Goal: Task Accomplishment & Management: Manage account settings

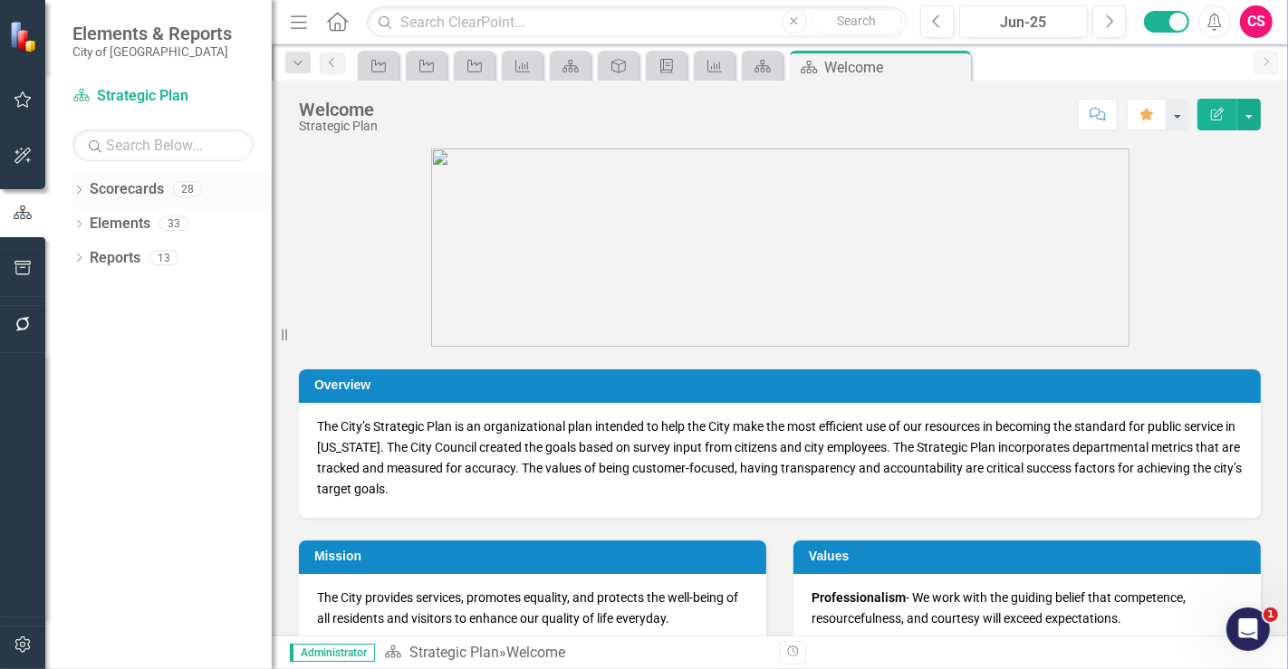
click at [130, 193] on link "Scorecards" at bounding box center [127, 189] width 74 height 21
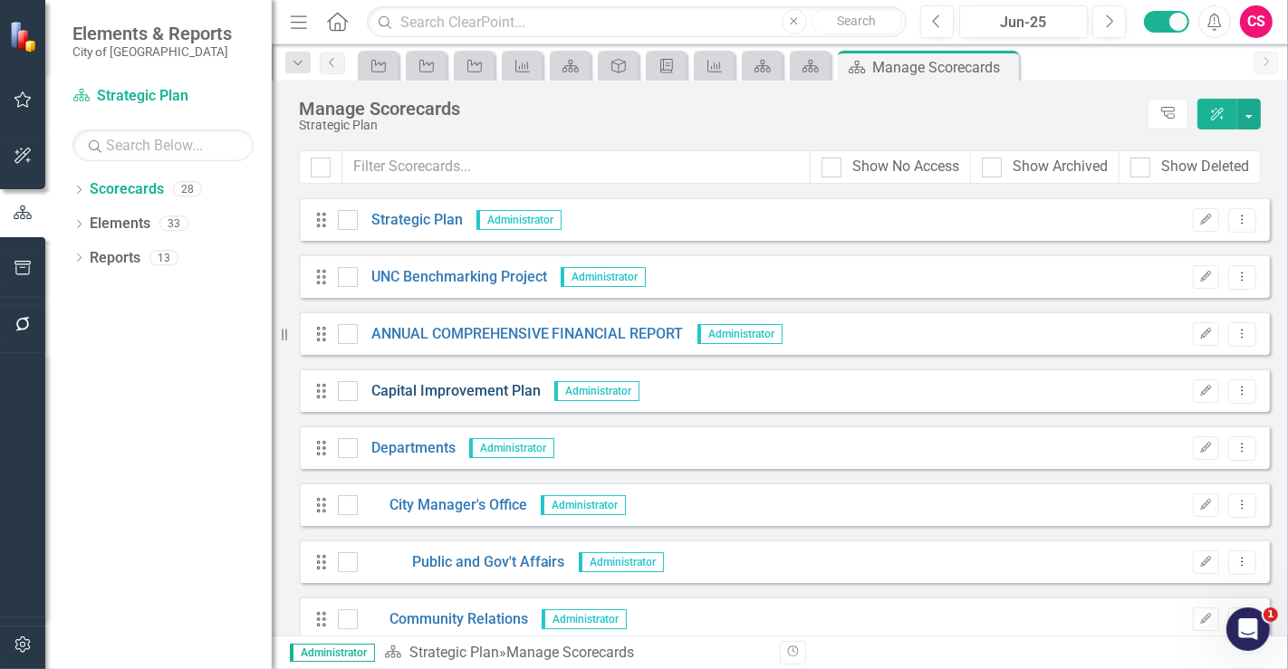
click at [409, 388] on link "Capital Improvement Plan" at bounding box center [449, 391] width 183 height 21
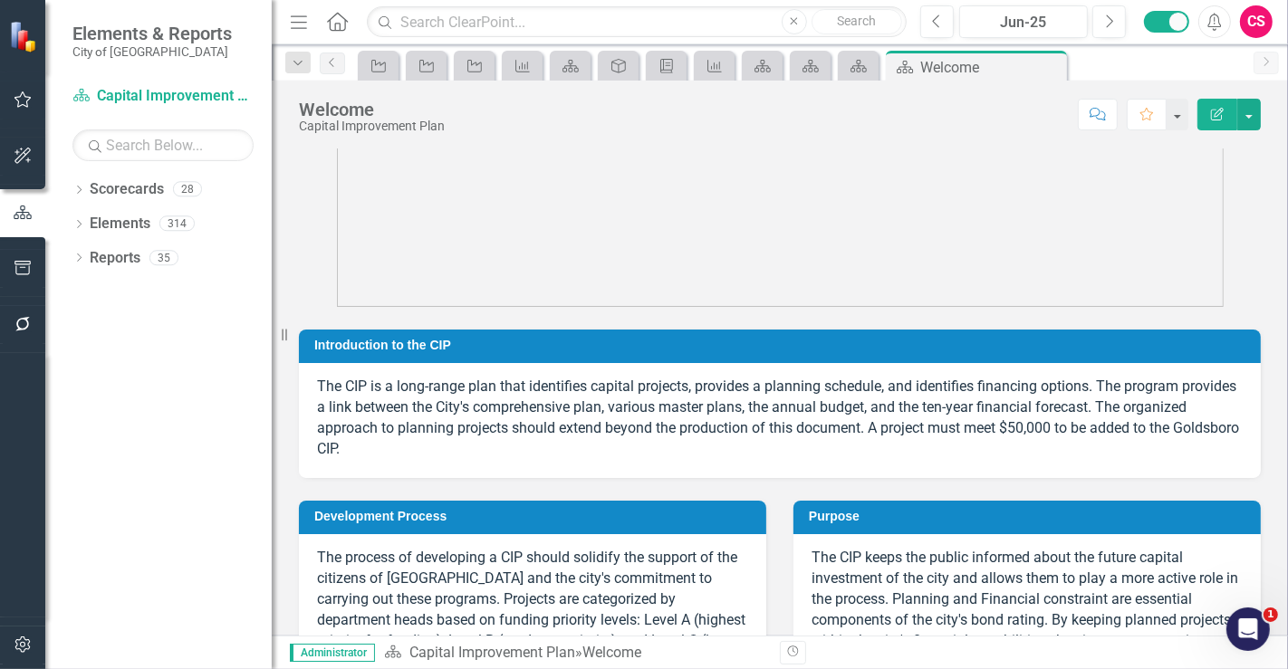
scroll to position [201, 0]
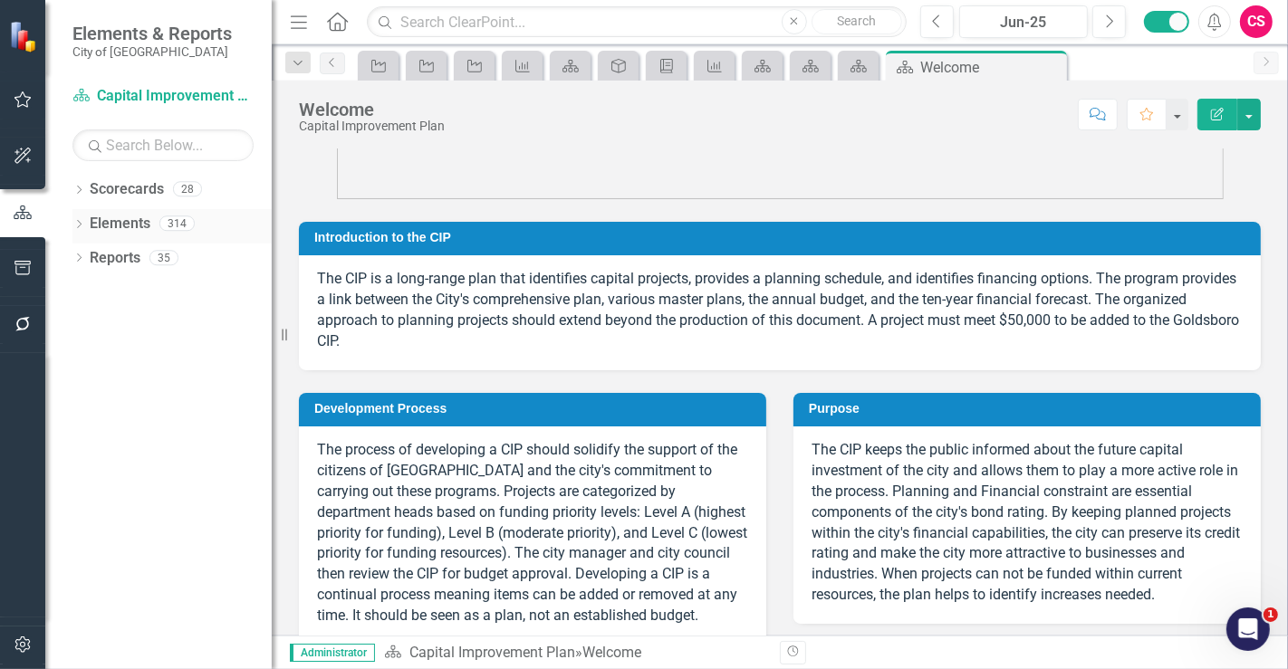
click at [120, 214] on link "Elements" at bounding box center [120, 224] width 61 height 21
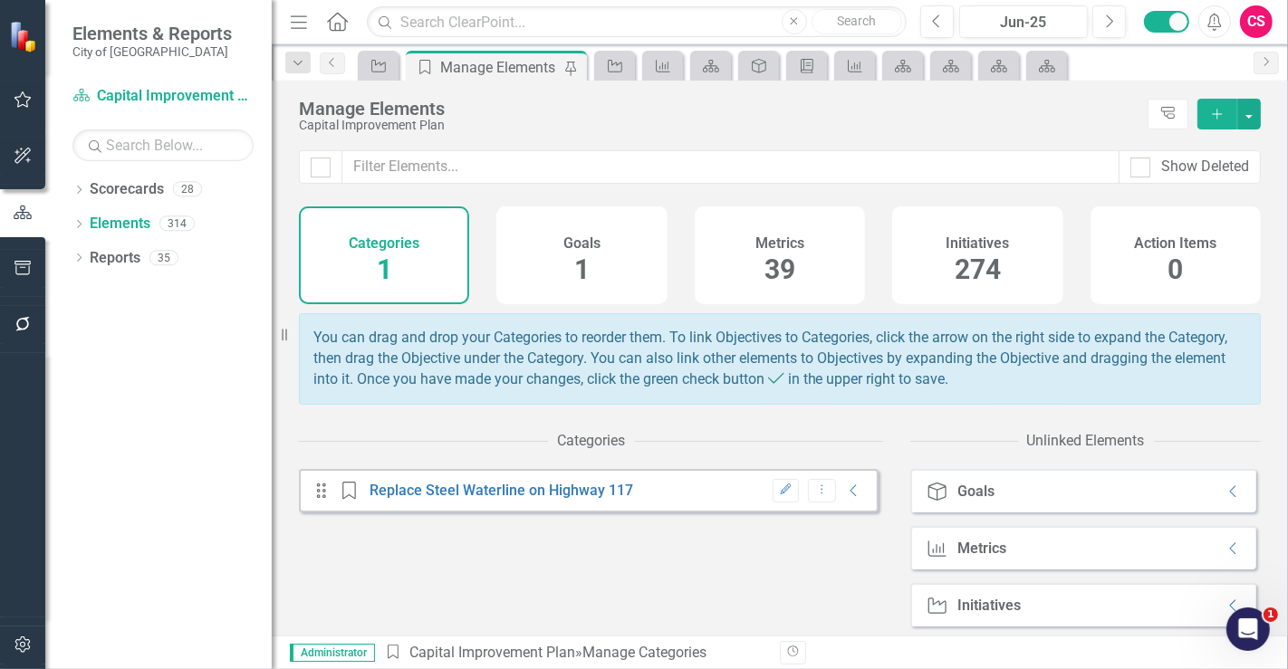
click at [718, 274] on div "Metrics 39" at bounding box center [780, 256] width 170 height 98
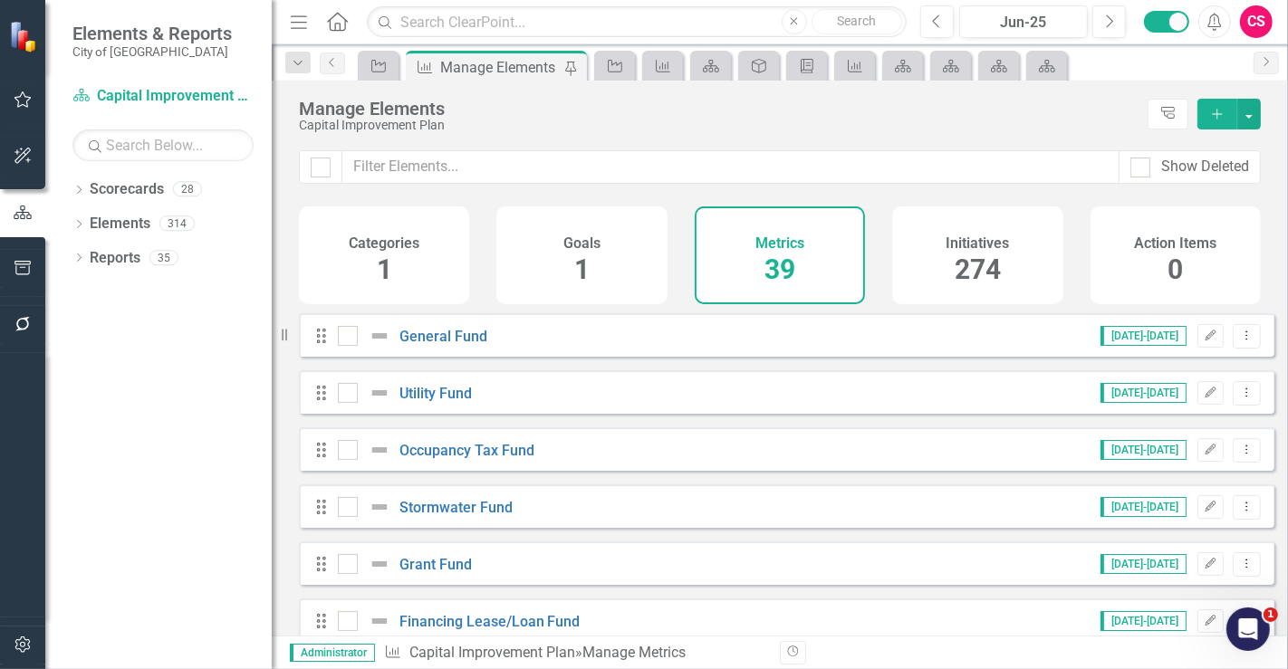
checkbox input "false"
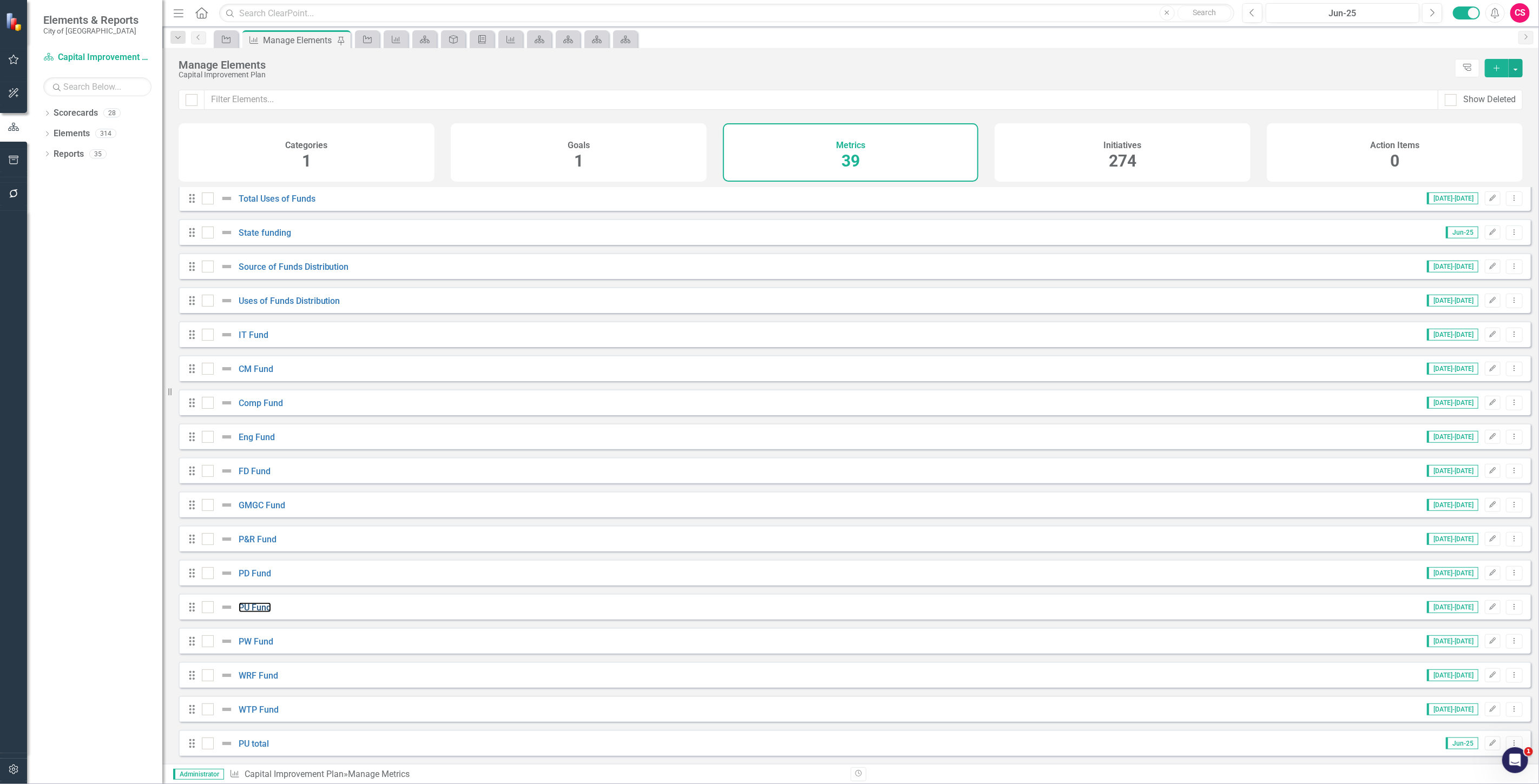
scroll to position [760, 0]
